Goal: Task Accomplishment & Management: Use online tool/utility

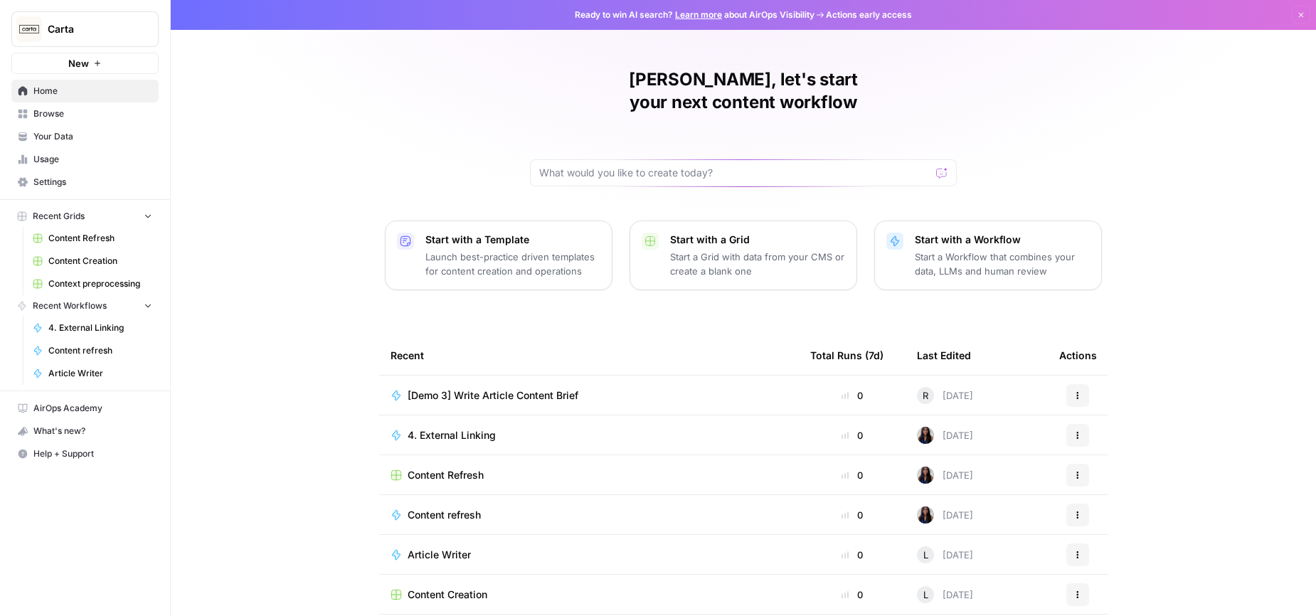
click at [341, 347] on div "[PERSON_NAME], let's start your next content workflow Start with a Template Lau…" at bounding box center [743, 338] width 1145 height 677
click at [475, 388] on span "[Demo 3] Write Article Content Brief" at bounding box center [493, 395] width 171 height 14
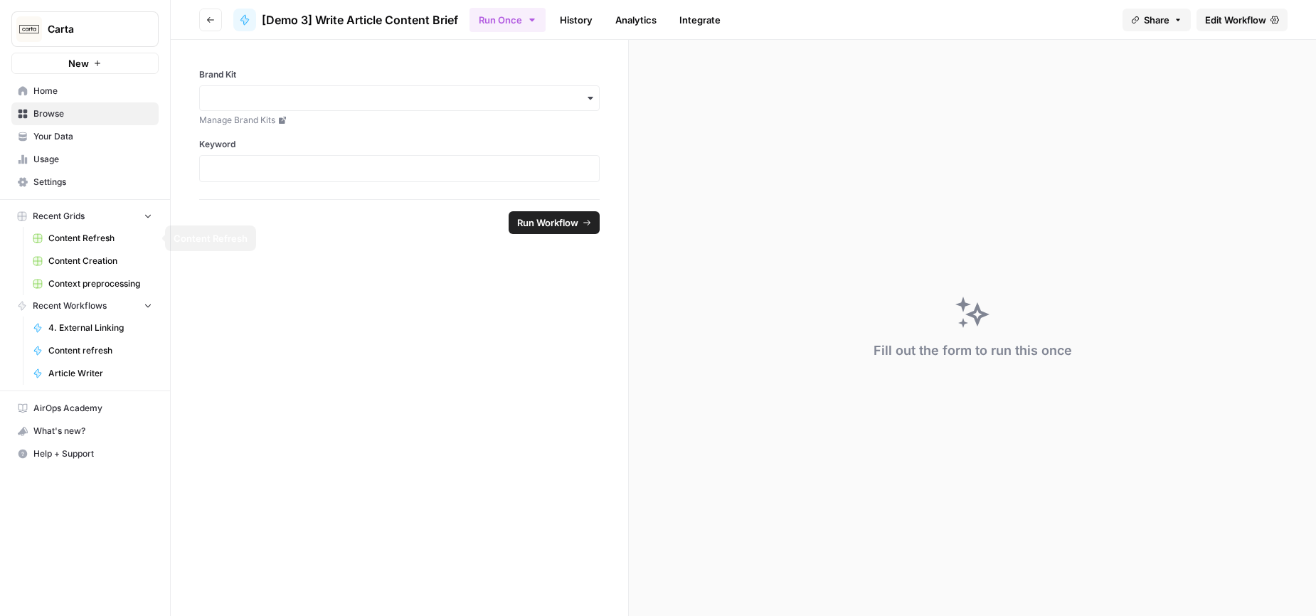
click at [91, 240] on span "Content Refresh" at bounding box center [100, 238] width 104 height 13
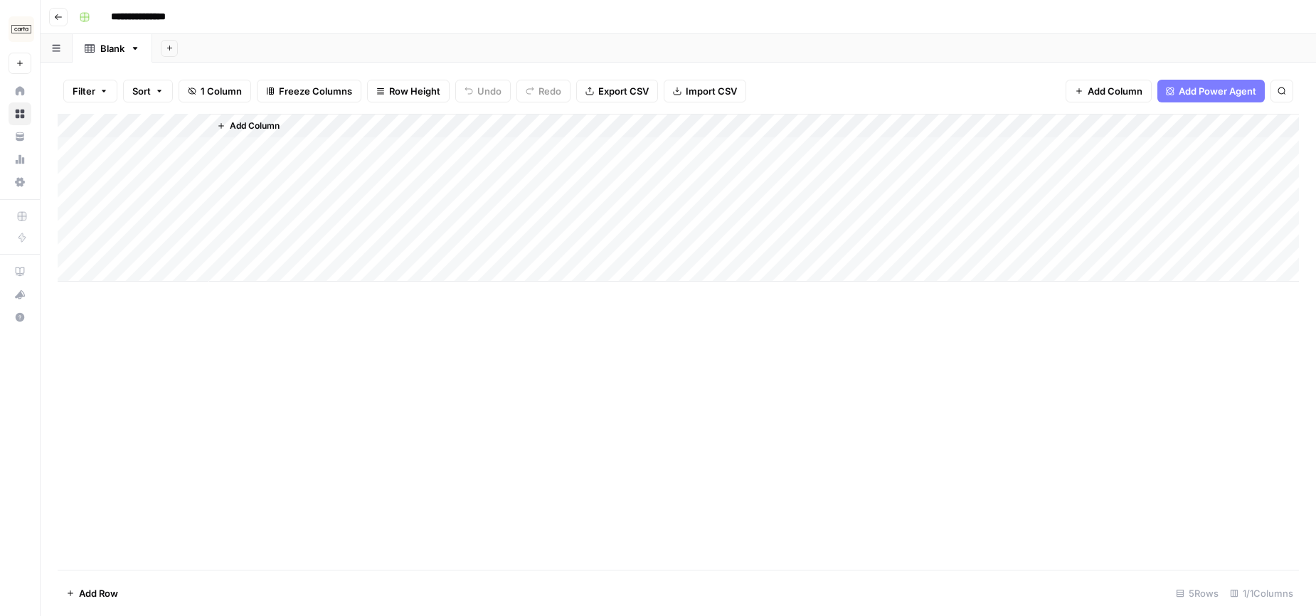
click at [350, 34] on div "Add Sheet" at bounding box center [734, 48] width 1164 height 28
